Goal: Information Seeking & Learning: Learn about a topic

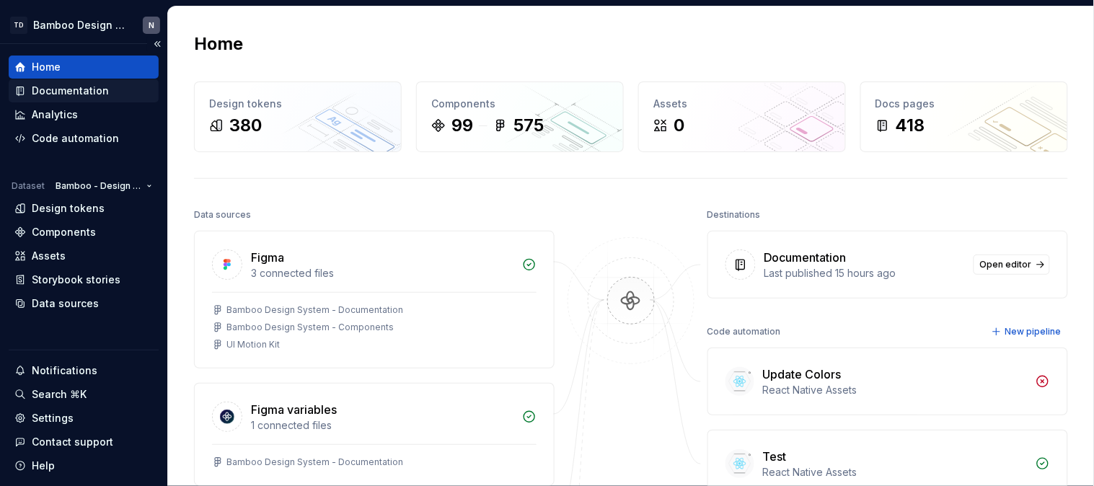
click at [20, 85] on icon at bounding box center [20, 91] width 12 height 12
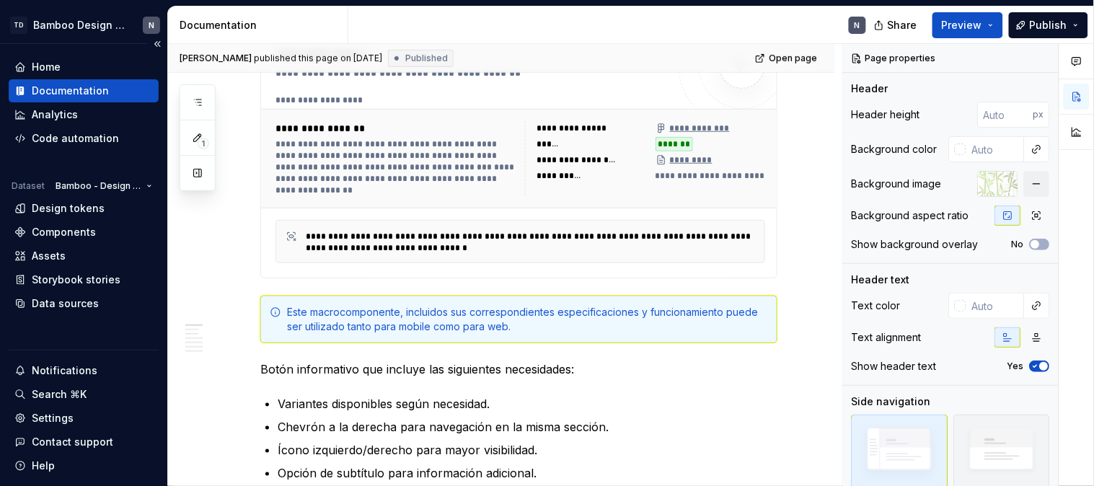
scroll to position [320, 0]
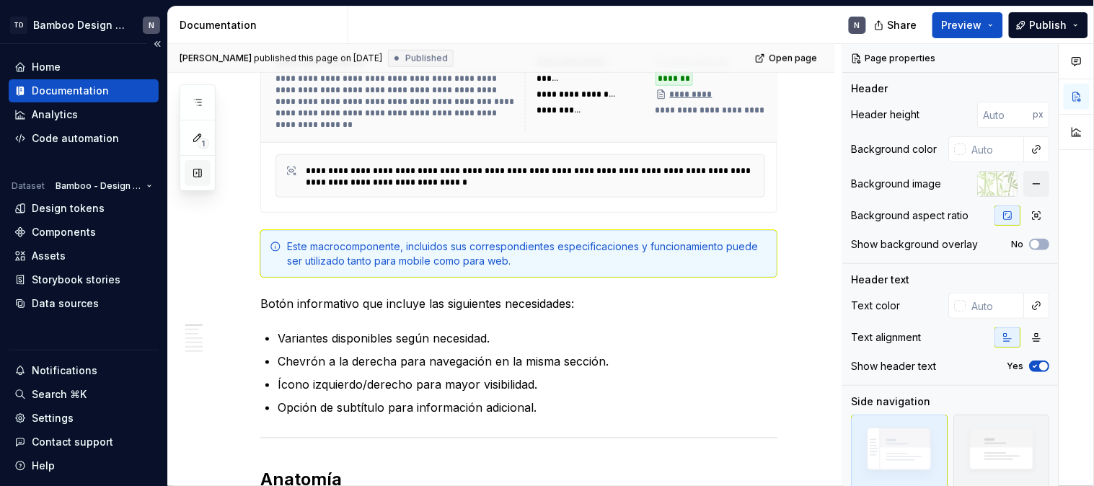
click at [195, 170] on button "button" at bounding box center [198, 173] width 26 height 26
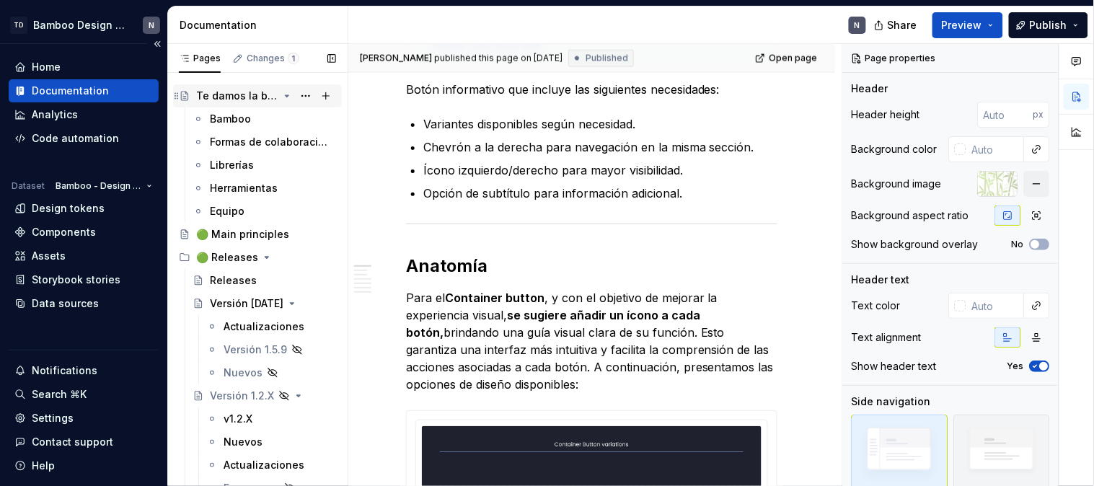
scroll to position [0, 0]
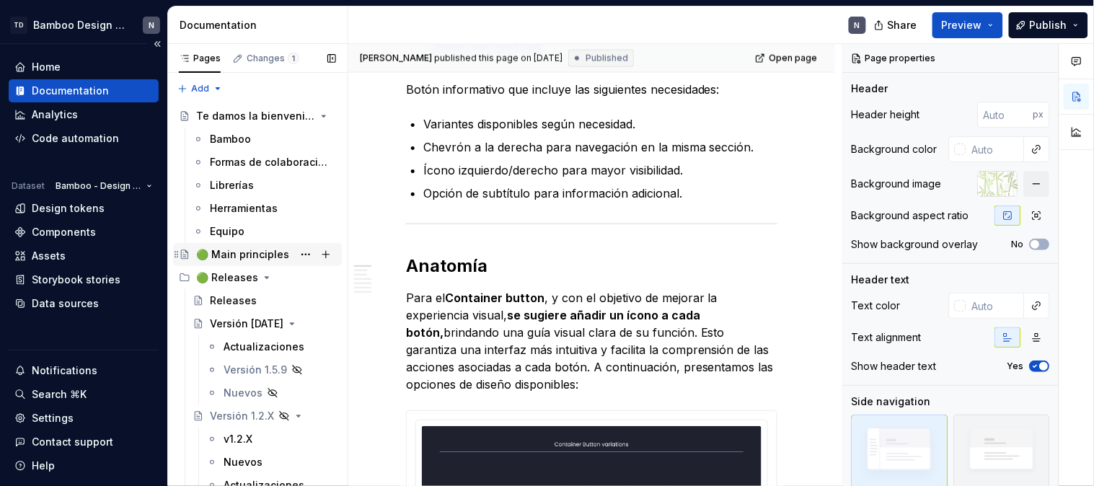
click at [235, 255] on div "🟢 Main principles" at bounding box center [242, 254] width 93 height 14
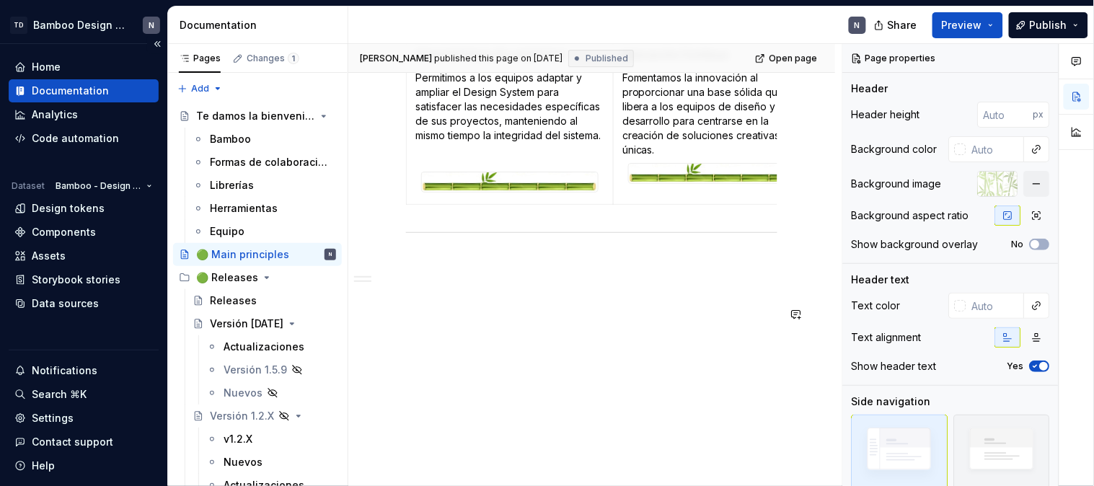
scroll to position [1289, 0]
click at [236, 204] on div "Herramientas" at bounding box center [244, 208] width 68 height 14
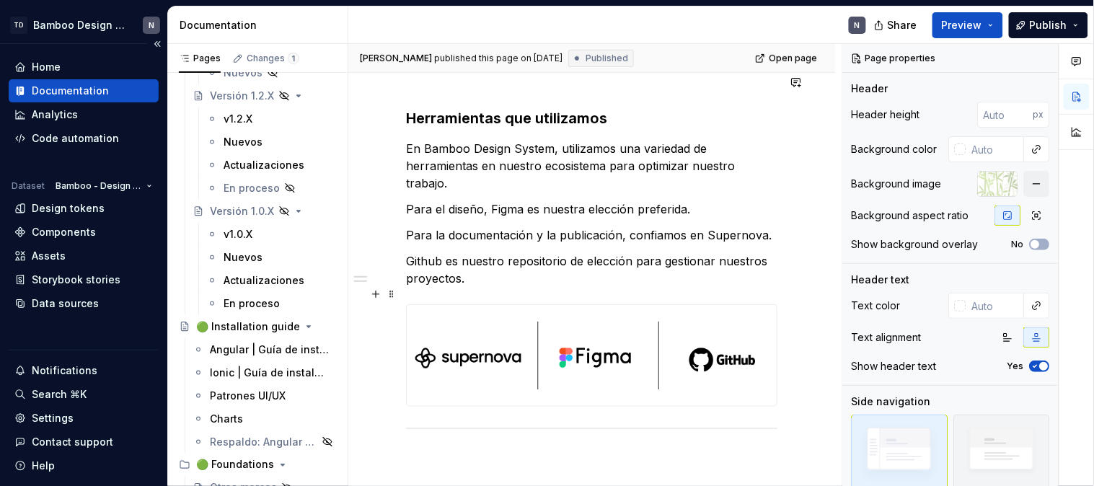
scroll to position [369, 0]
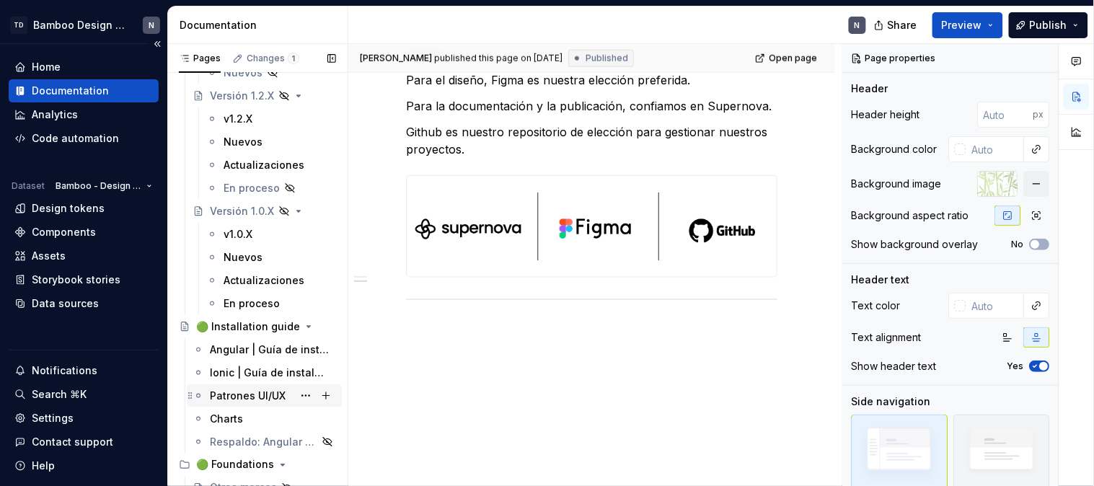
click at [246, 386] on div "Patrones UI/UX" at bounding box center [273, 396] width 126 height 20
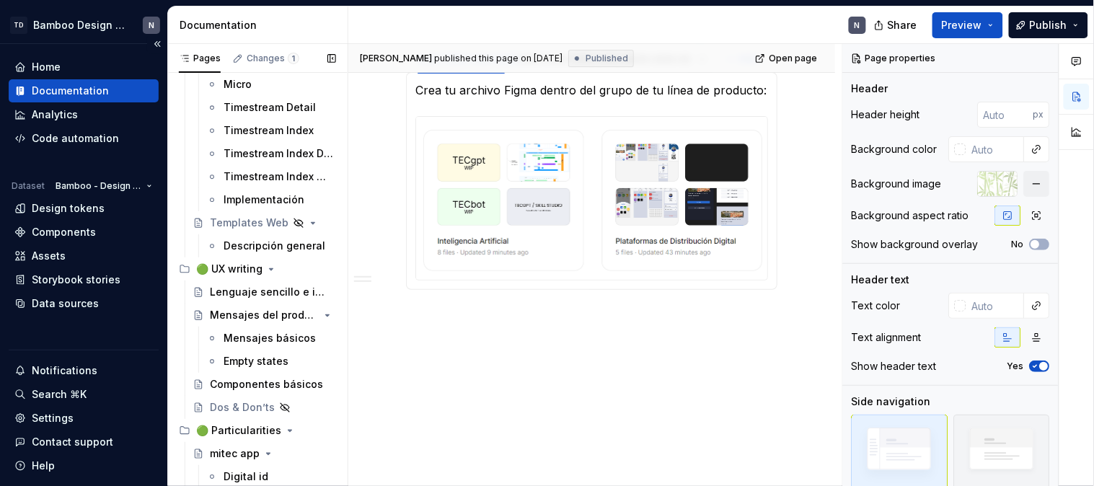
scroll to position [10882, 0]
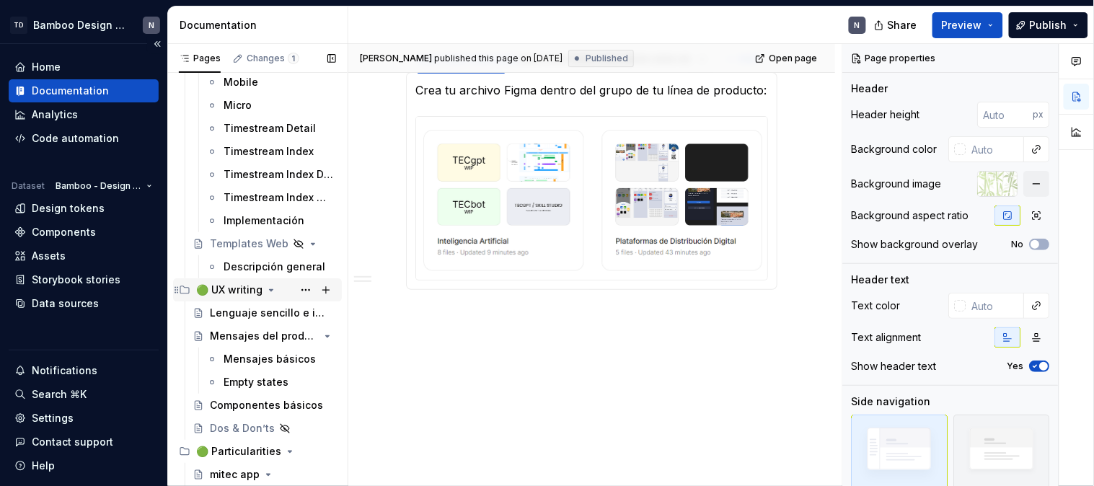
click at [236, 291] on div "🟢 UX writing" at bounding box center [229, 290] width 66 height 14
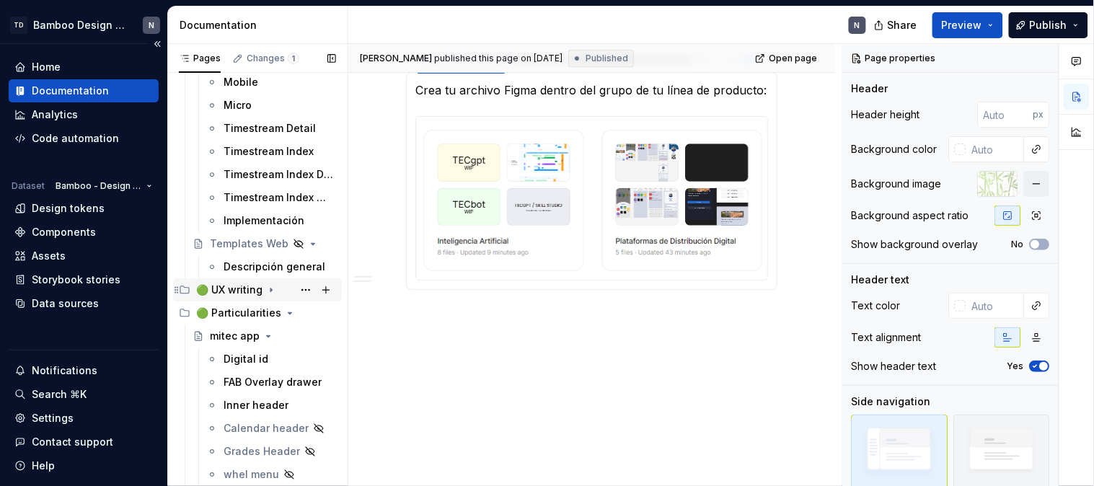
click at [271, 289] on icon "Page tree" at bounding box center [270, 291] width 1 height 4
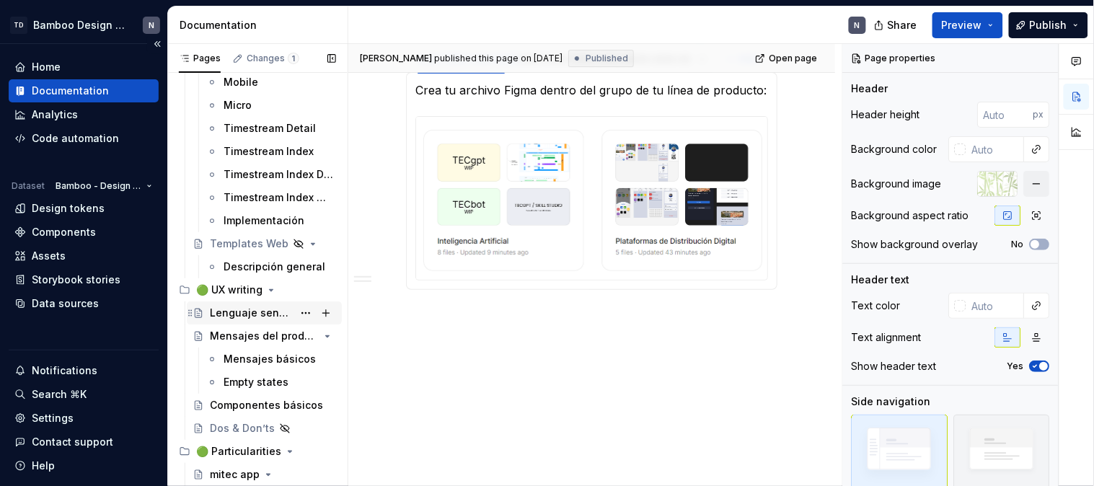
click at [250, 310] on div "Lenguaje sencillo e incluyente" at bounding box center [251, 313] width 83 height 14
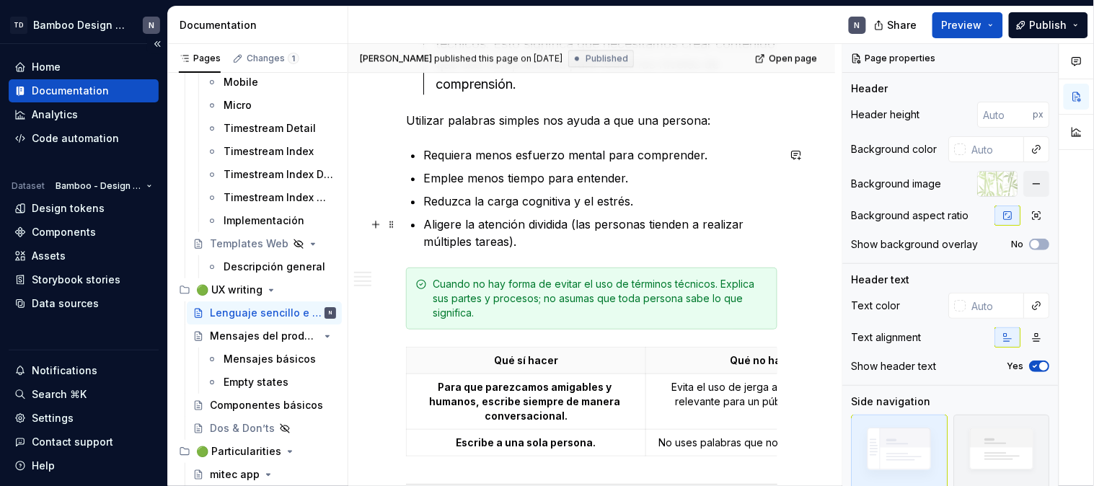
scroll to position [1042, 0]
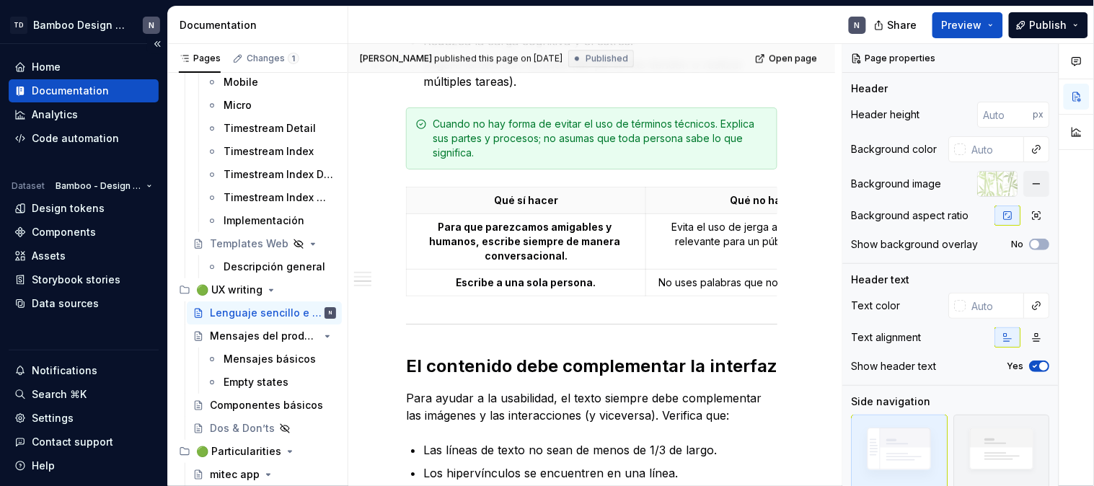
type textarea "*"
